Goal: Book appointment/travel/reservation

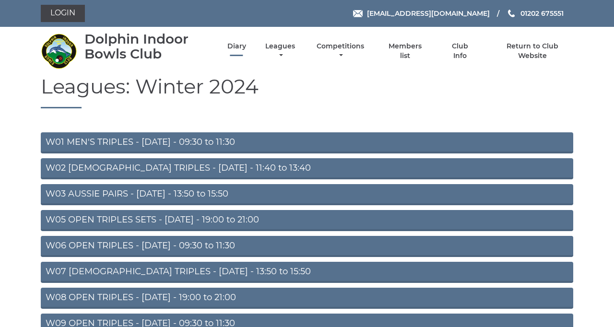
click at [246, 51] on link "Diary" at bounding box center [236, 46] width 19 height 9
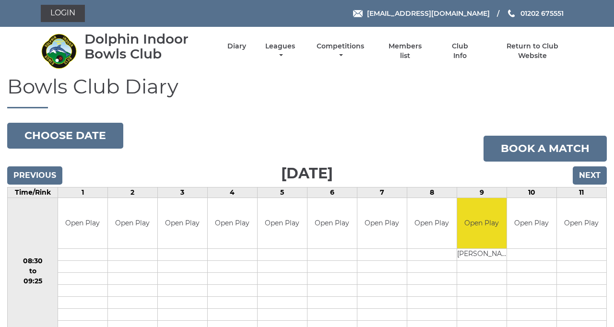
click at [114, 149] on button "Choose date" at bounding box center [65, 136] width 116 height 26
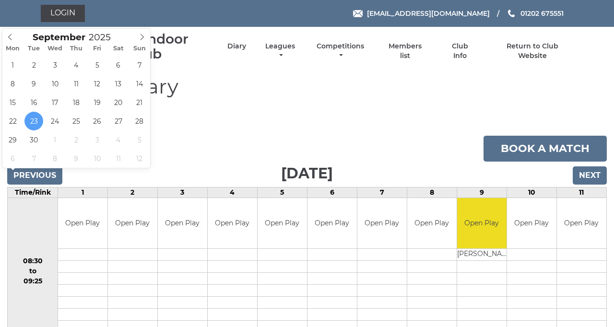
type input "[DATE]"
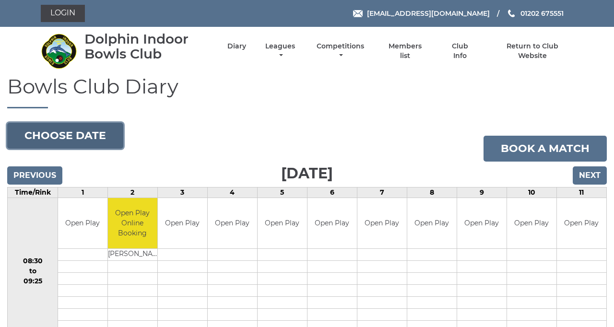
click at [123, 149] on button "Choose date" at bounding box center [65, 136] width 116 height 26
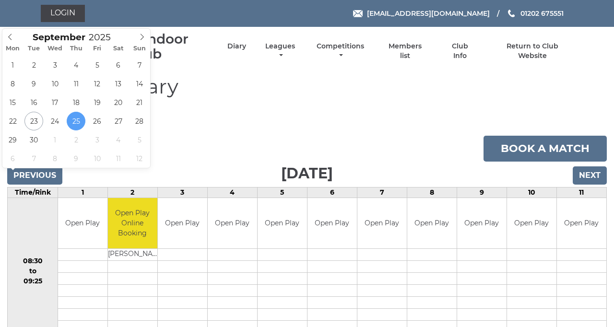
type input "[DATE]"
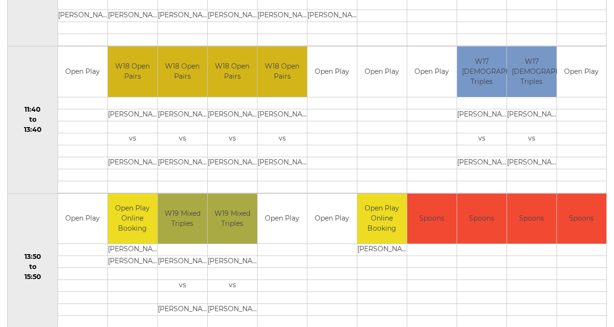
scroll to position [446, 0]
